Goal: Information Seeking & Learning: Learn about a topic

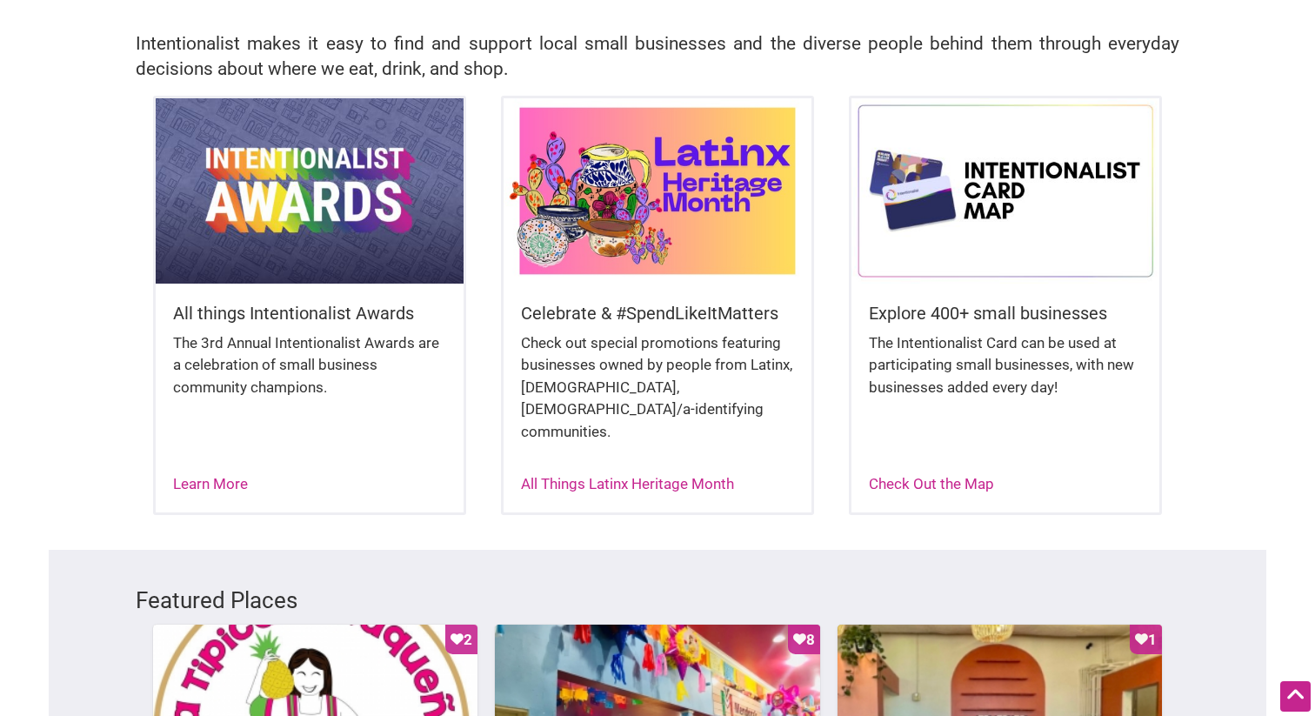
scroll to position [395, 0]
click at [673, 296] on div "Celebrate & #SpendLikeItMatters Check out special promotions featuring business…" at bounding box center [658, 390] width 308 height 212
click at [629, 473] on div "All Things Latinx Heritage Month" at bounding box center [627, 484] width 213 height 23
click at [612, 475] on link "All Things Latinx Heritage Month" at bounding box center [627, 483] width 213 height 17
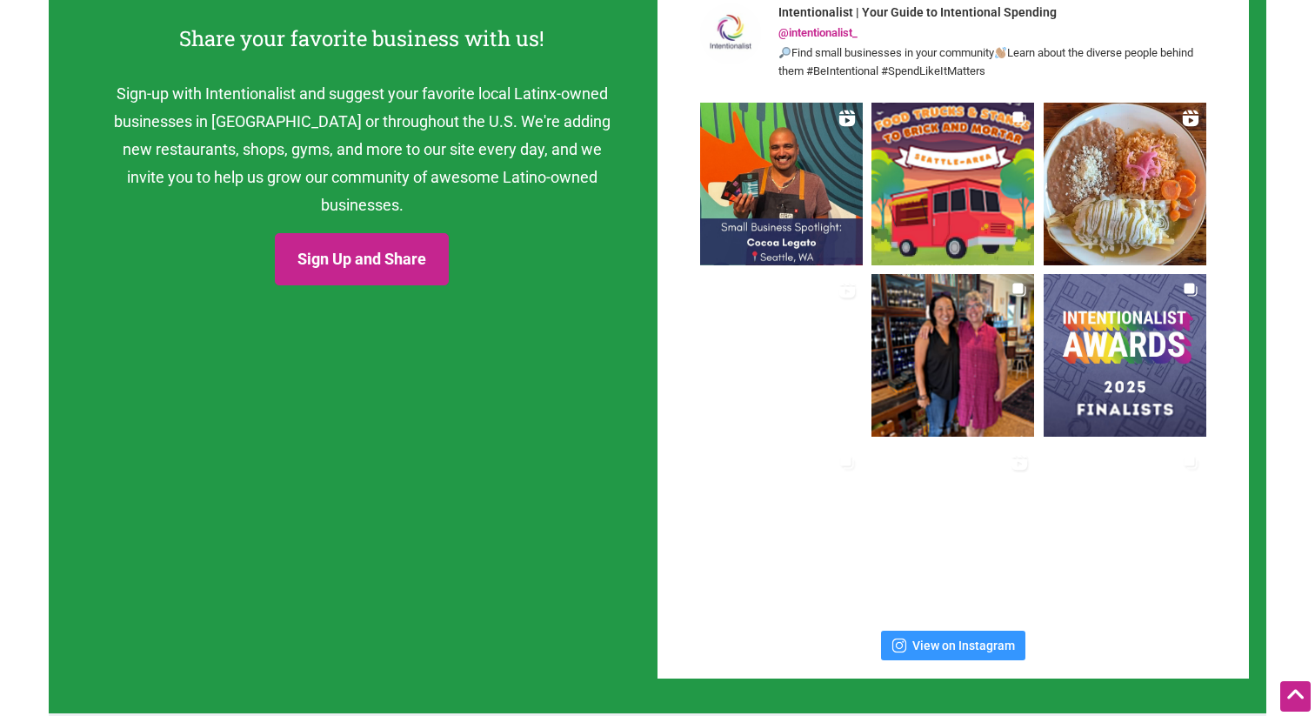
scroll to position [2229, 0]
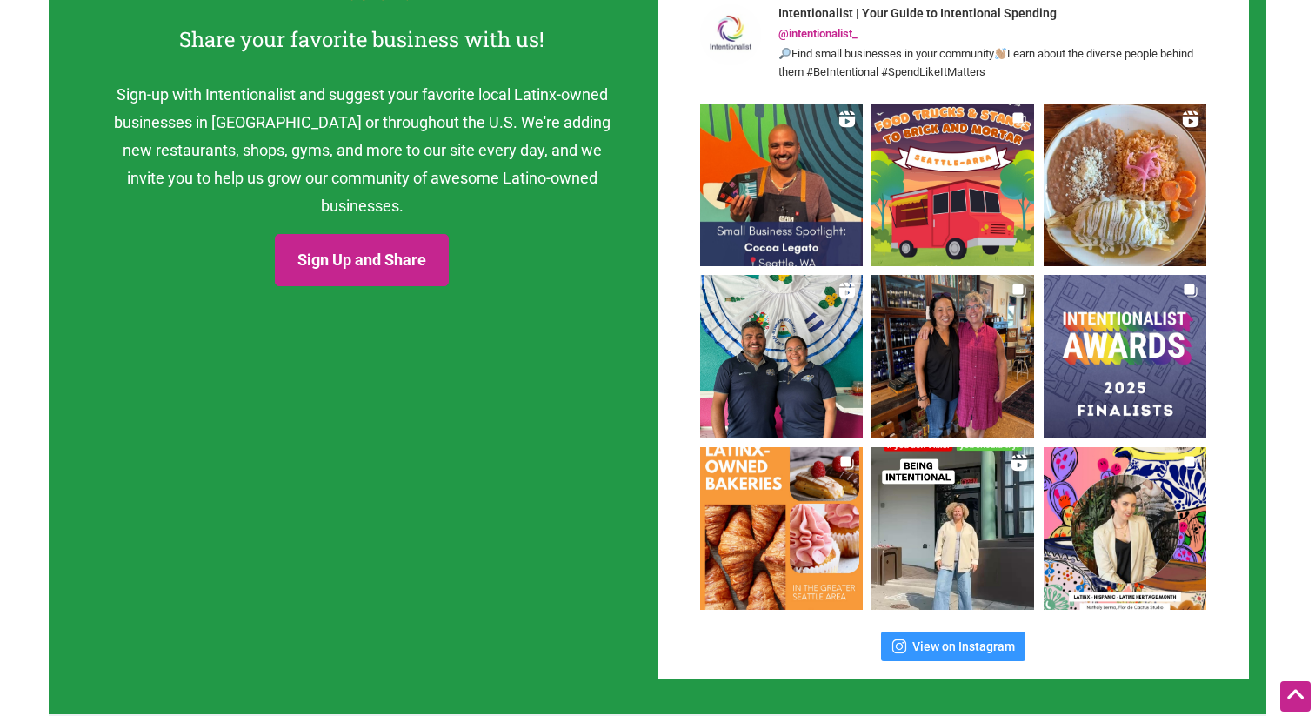
click at [786, 188] on img at bounding box center [781, 184] width 174 height 174
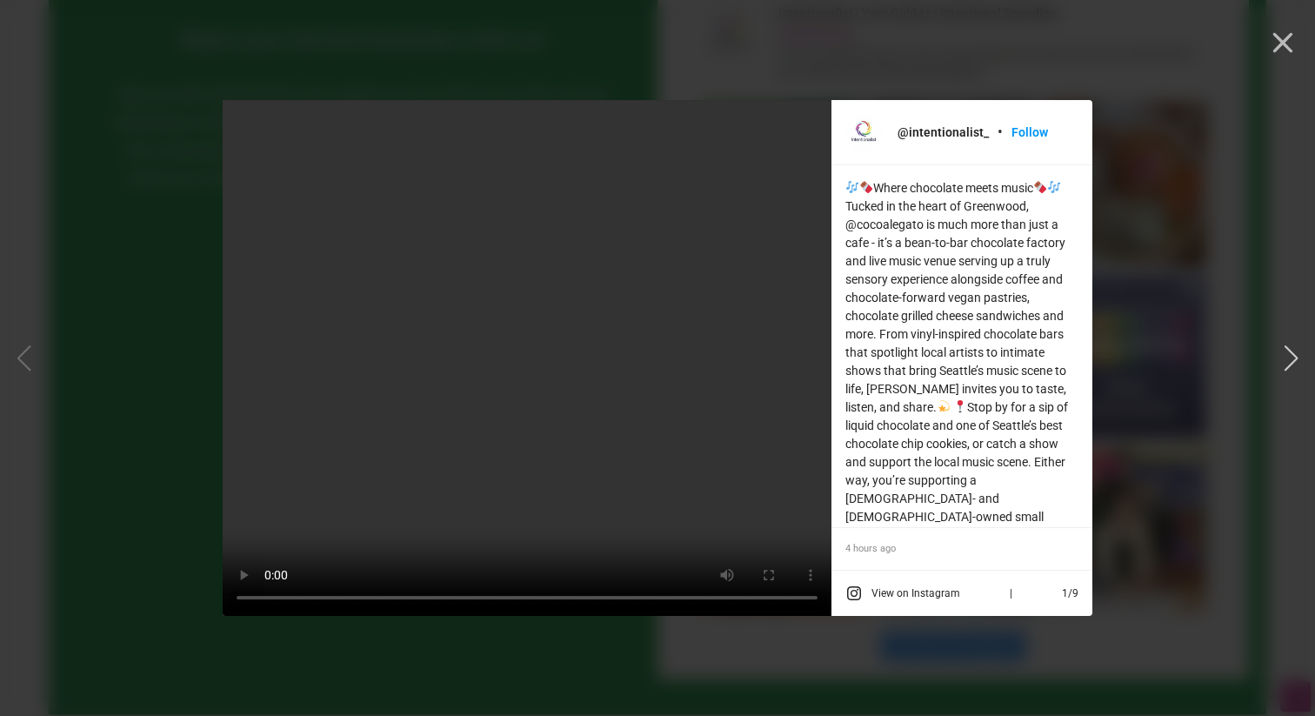
click at [128, 232] on div "@intentionalist_ • Follow Where chocolate meets music Tucked in the heart of Gr…" at bounding box center [657, 358] width 1301 height 716
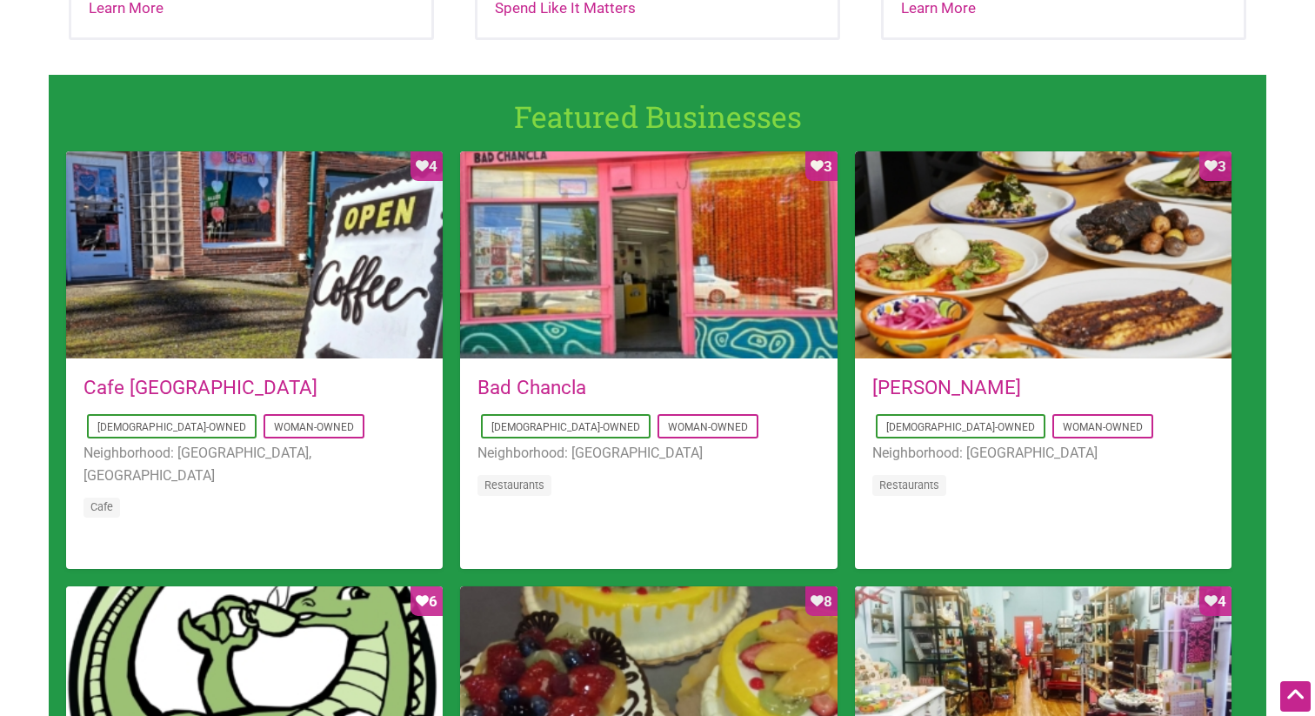
scroll to position [1113, 0]
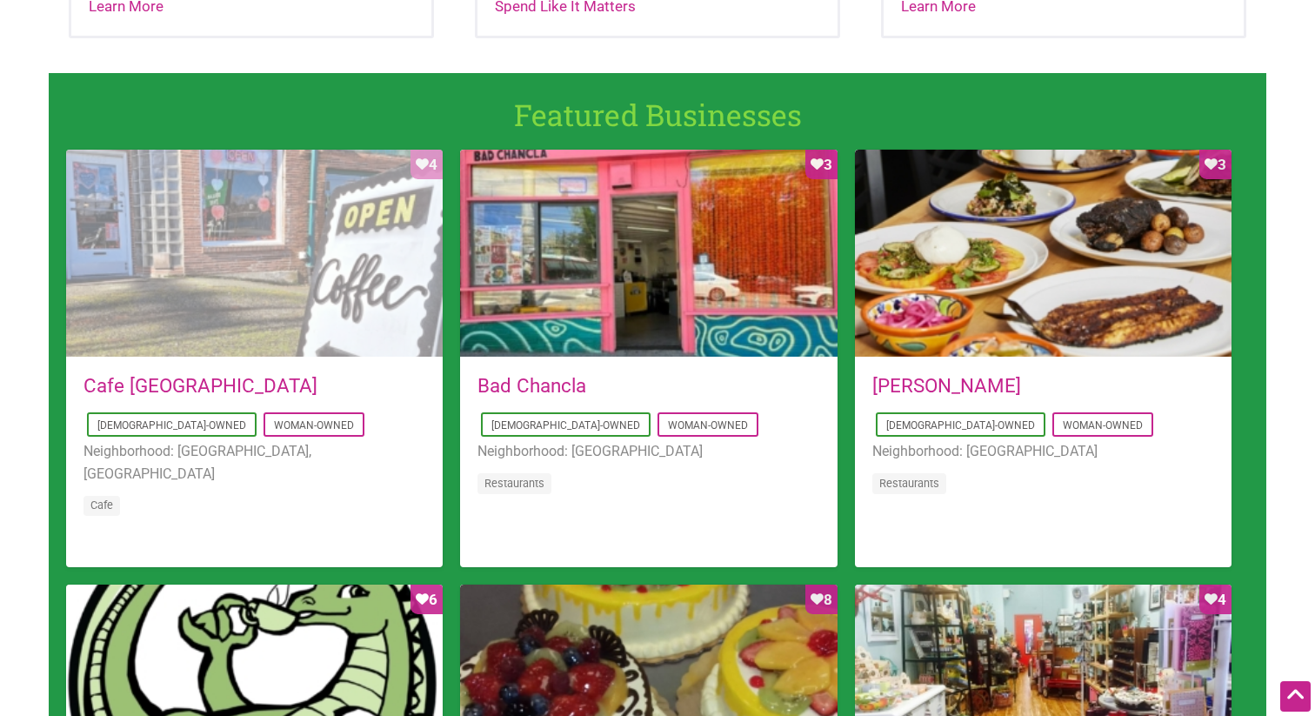
click at [291, 303] on div "Favorite Count 4" at bounding box center [254, 254] width 377 height 209
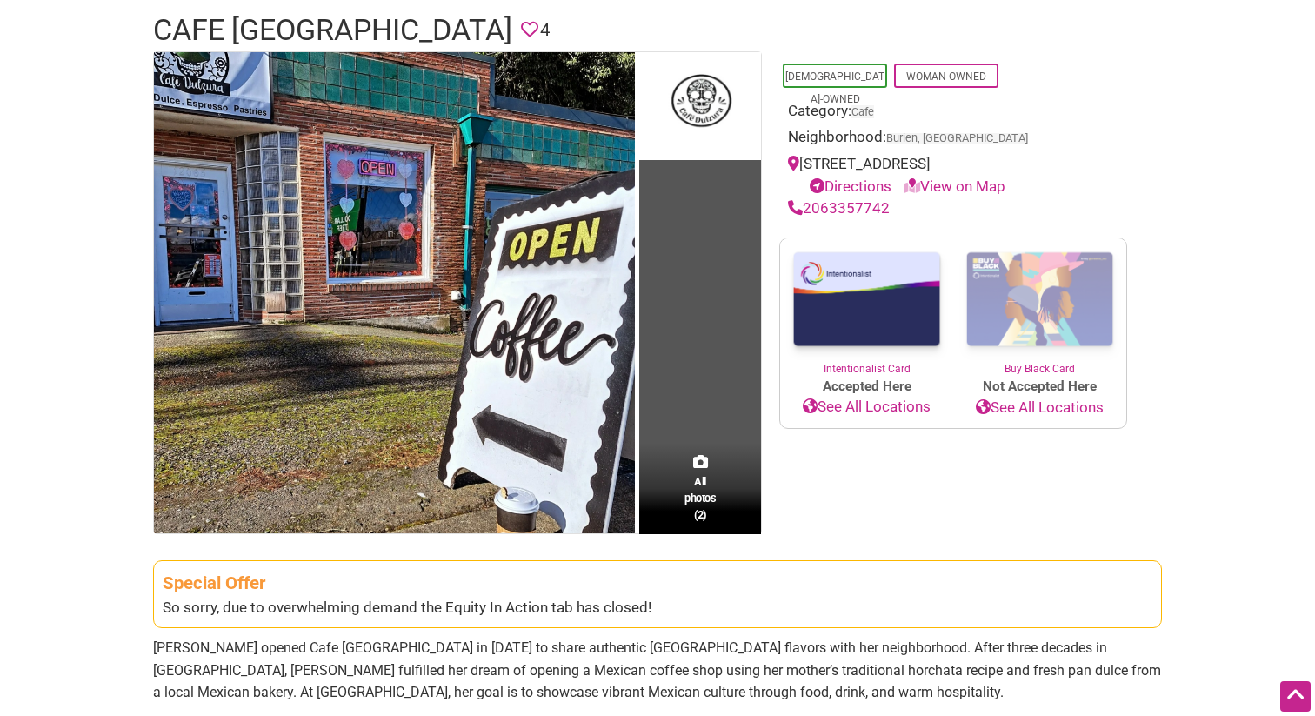
scroll to position [104, 0]
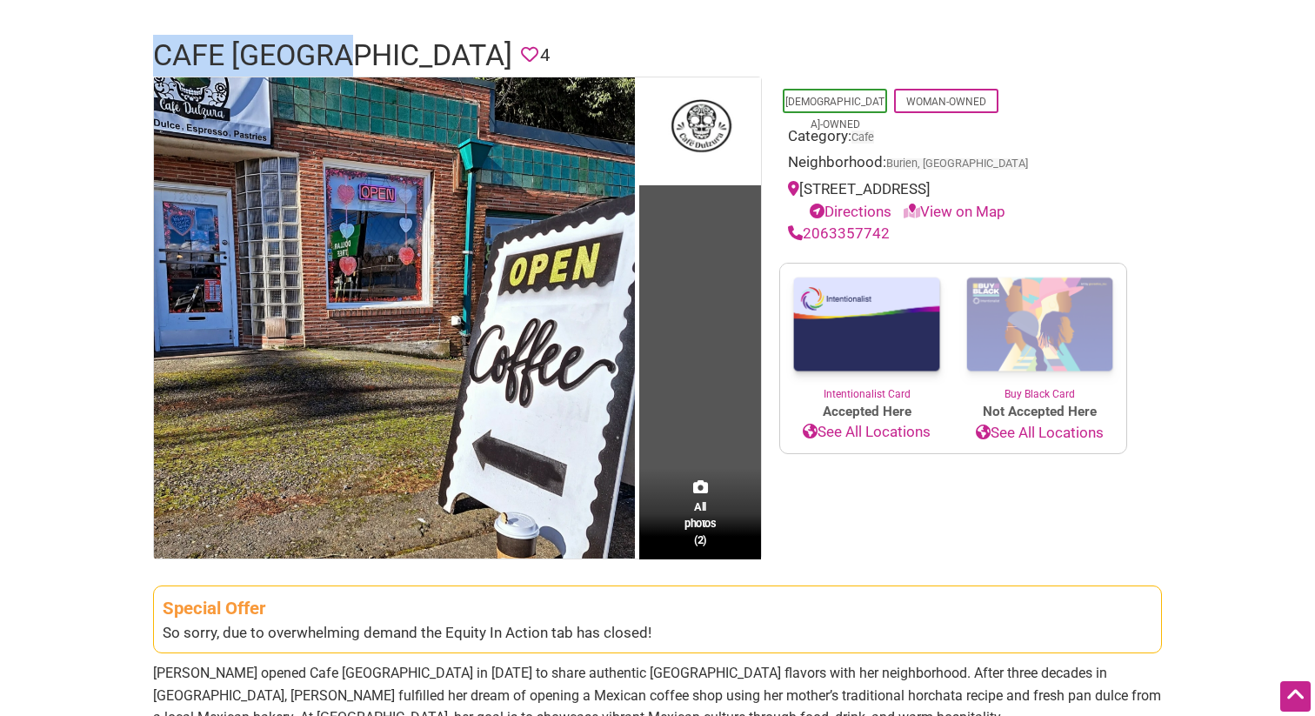
drag, startPoint x: 353, startPoint y: 57, endPoint x: 142, endPoint y: 52, distance: 211.5
click at [142, 52] on div "Cafe Dulzura Favorite 4" at bounding box center [658, 56] width 1044 height 42
copy h1 "Cafe [GEOGRAPHIC_DATA]"
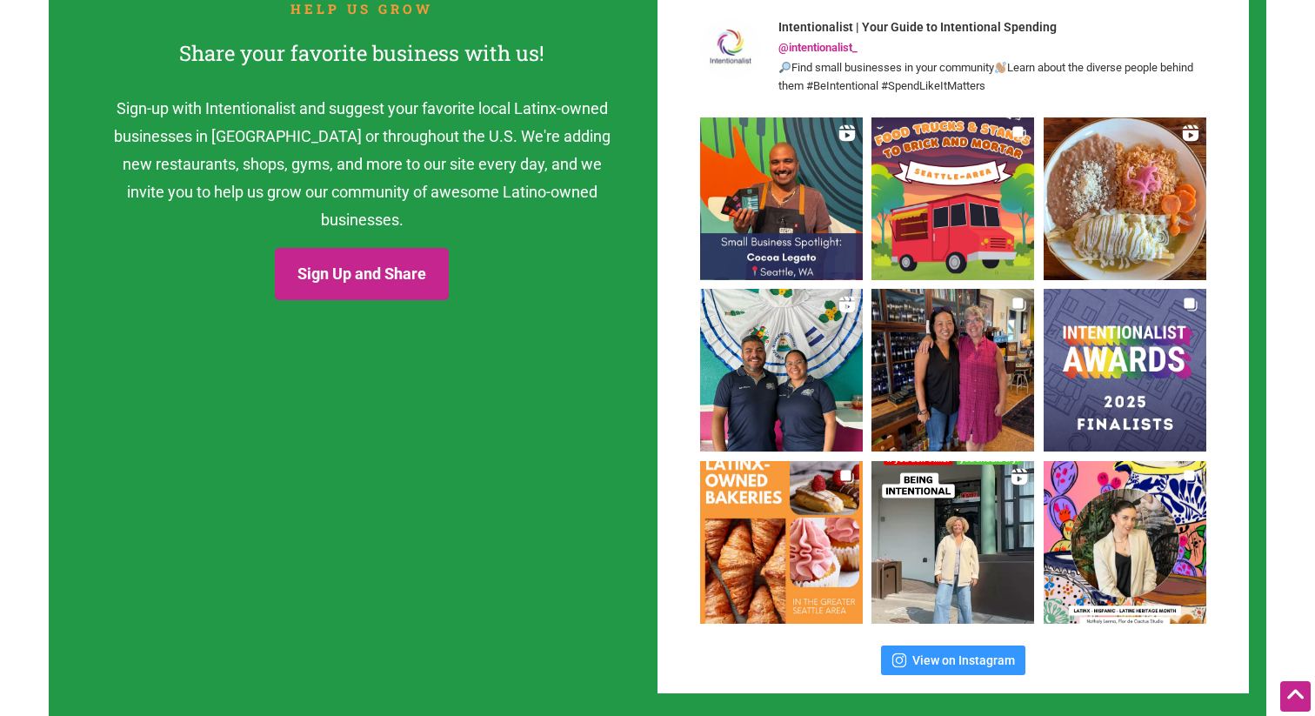
scroll to position [2203, 0]
